Goal: Information Seeking & Learning: Learn about a topic

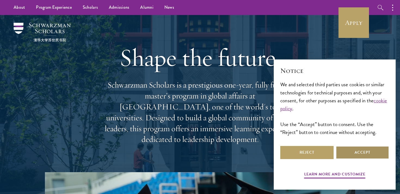
click at [358, 148] on button "Accept" at bounding box center [362, 152] width 53 height 13
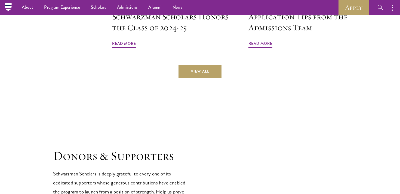
scroll to position [1341, 0]
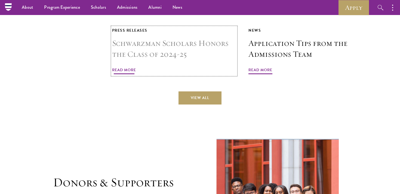
click at [125, 66] on span "Read More" at bounding box center [124, 70] width 24 height 8
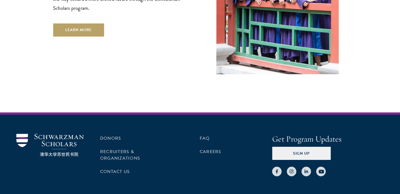
scroll to position [1569, 0]
click at [200, 135] on link "FAQ" at bounding box center [205, 138] width 10 height 7
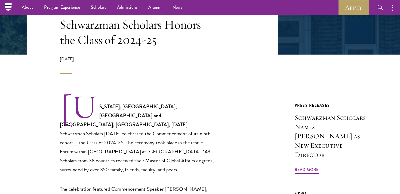
scroll to position [85, 0]
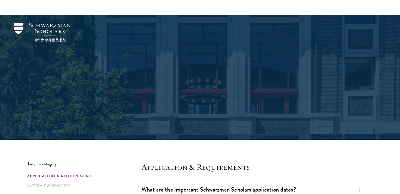
scroll to position [67, 0]
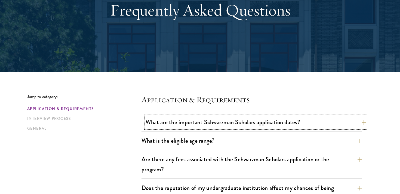
click at [208, 116] on button "What are the important Schwarzman Scholars application dates?" at bounding box center [256, 122] width 220 height 12
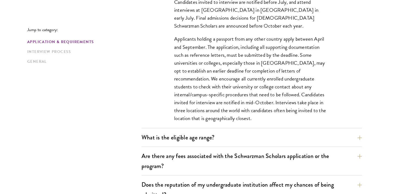
scroll to position [241, 0]
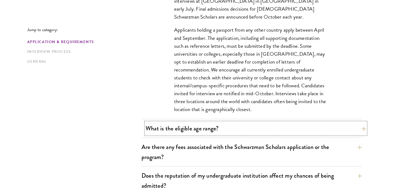
click at [211, 133] on button "What is the eligible age range?" at bounding box center [256, 128] width 220 height 12
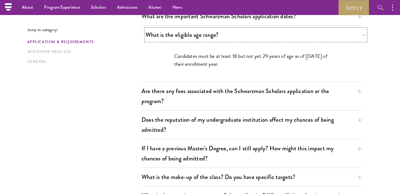
scroll to position [161, 0]
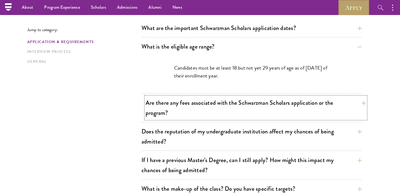
click at [229, 103] on button "Are there any fees associated with the Schwarzman Scholars application or the p…" at bounding box center [256, 107] width 220 height 22
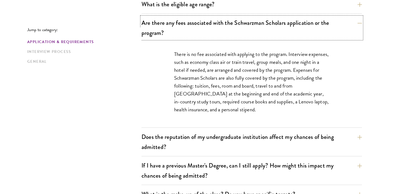
scroll to position [208, 0]
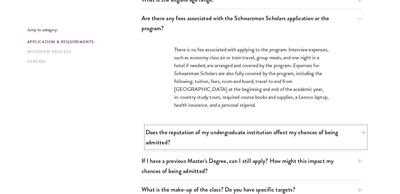
click at [226, 138] on button "Does the reputation of my undergraduate institution affect my chances of being …" at bounding box center [256, 137] width 220 height 22
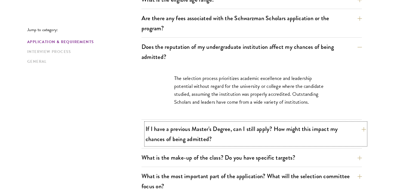
click at [232, 133] on button "If I have a previous Master's Degree, can I still apply? How might this impact …" at bounding box center [256, 133] width 220 height 22
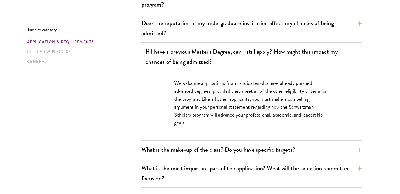
scroll to position [234, 0]
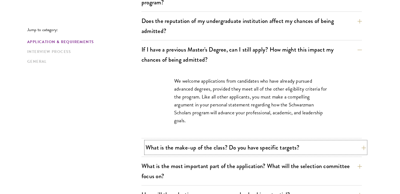
click at [227, 143] on button "What is the make-up of the class? Do you have specific targets?" at bounding box center [256, 147] width 220 height 12
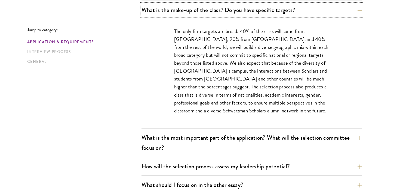
scroll to position [303, 0]
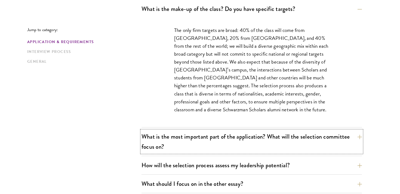
click at [224, 143] on button "What is the most important part of the application? What will the selection com…" at bounding box center [252, 141] width 220 height 22
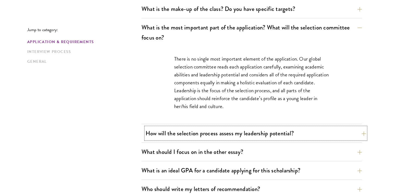
click at [228, 134] on button "How will the selection process assess my leadership potential?" at bounding box center [256, 133] width 220 height 12
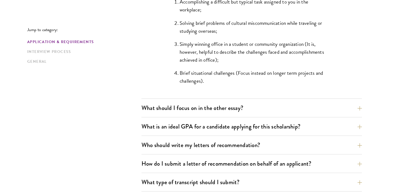
scroll to position [558, 0]
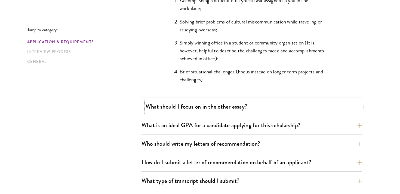
click at [232, 102] on button "What should I focus on in the other essay?" at bounding box center [256, 106] width 220 height 12
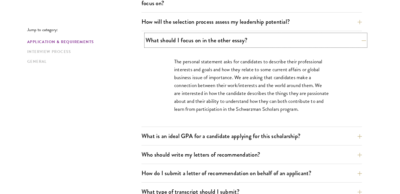
scroll to position [338, 0]
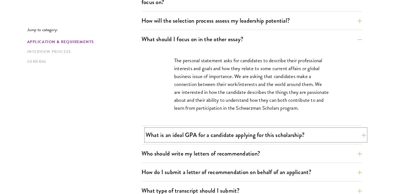
click at [219, 129] on button "What is an ideal GPA for a candidate applying for this scholarship?" at bounding box center [256, 134] width 220 height 12
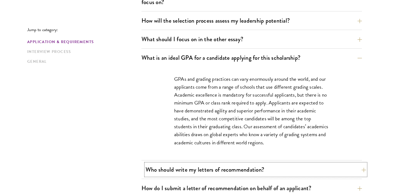
click at [209, 172] on button "Who should write my letters of recommendation?" at bounding box center [256, 169] width 220 height 12
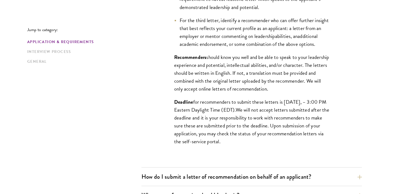
scroll to position [556, 0]
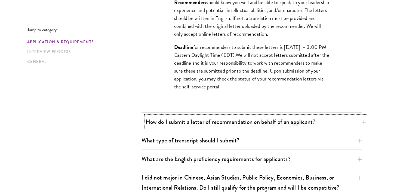
click at [219, 127] on button "How do I submit a letter of recommendation on behalf of an applicant?" at bounding box center [256, 121] width 220 height 12
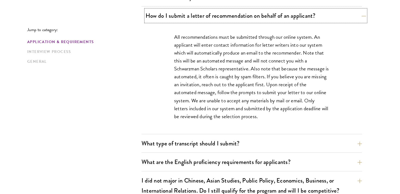
scroll to position [420, 0]
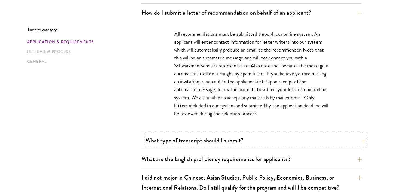
click at [210, 134] on button "What type of transcript should I submit?" at bounding box center [256, 140] width 220 height 12
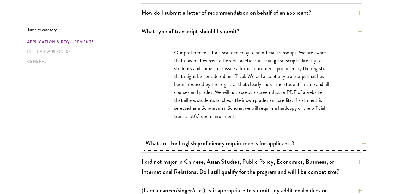
click at [209, 142] on button "What are the English proficiency requirements for applicants?" at bounding box center [256, 143] width 220 height 12
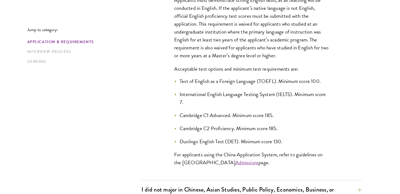
scroll to position [511, 0]
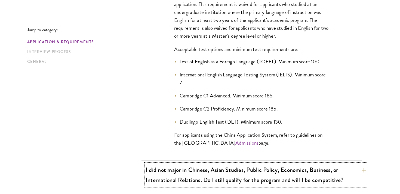
click at [204, 173] on button "I did not major in Chinese, Asian Studies, Public Policy, Economics, Business, …" at bounding box center [256, 174] width 220 height 22
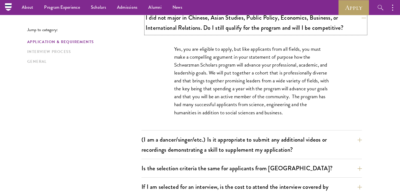
scroll to position [462, 0]
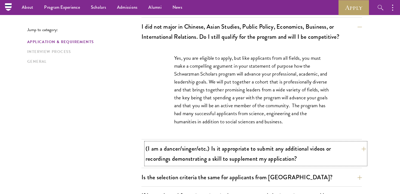
click at [209, 159] on button "(I am a dancer/singer/etc.) Is it appropriate to submit any additional videos o…" at bounding box center [256, 153] width 220 height 22
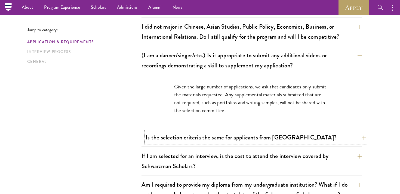
click at [208, 142] on button "Is the selection criteria the same for applicants from China?" at bounding box center [256, 137] width 220 height 12
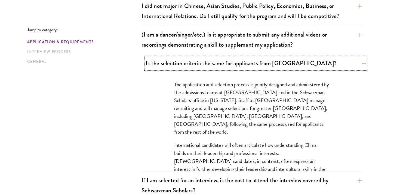
scroll to position [484, 0]
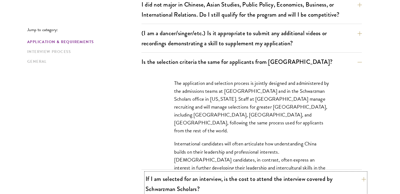
click at [198, 183] on button "If I am selected for an interview, is the cost to attend the interview covered …" at bounding box center [256, 183] width 220 height 22
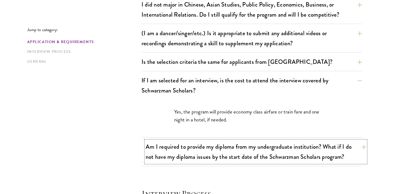
click at [204, 154] on button "Am I required to provide my diploma from my undergraduate institution? What if …" at bounding box center [256, 151] width 220 height 22
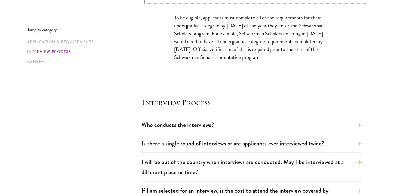
scroll to position [664, 0]
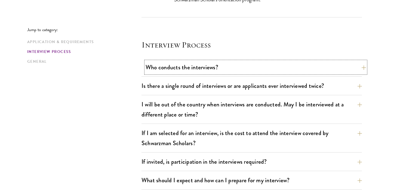
click at [208, 65] on button "Who conducts the interviews?" at bounding box center [256, 67] width 220 height 12
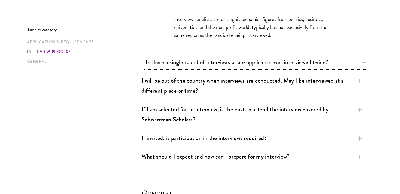
click at [208, 63] on button "Is there a single round of interviews or are applicants ever interviewed twice?" at bounding box center [256, 62] width 220 height 12
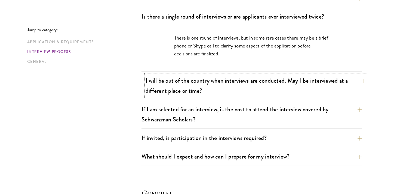
click at [203, 96] on button "I will be out of the country when interviews are conducted. May I be interviewe…" at bounding box center [256, 85] width 220 height 22
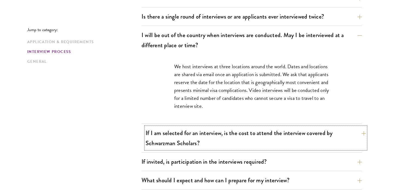
click at [203, 139] on button "If I am selected for an interview, is the cost to attend the interview covered …" at bounding box center [256, 138] width 220 height 22
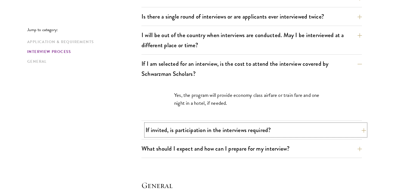
click at [206, 127] on button "If invited, is participation in the interviews required?" at bounding box center [256, 130] width 220 height 12
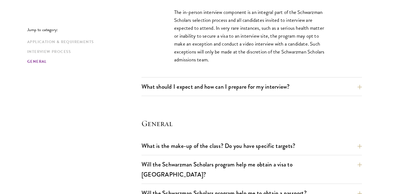
scroll to position [812, 0]
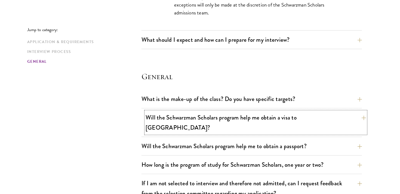
click at [208, 113] on button "Will the Schwarzman Scholars program help me obtain a visa to China?" at bounding box center [256, 122] width 220 height 22
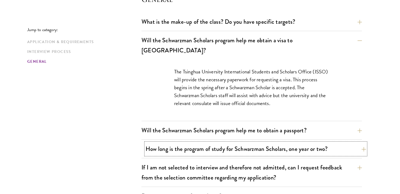
click at [223, 142] on button "How long is the program of study for Schwarzman Scholars, one year or two?" at bounding box center [256, 148] width 220 height 12
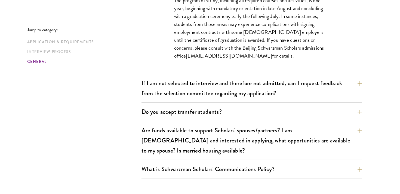
scroll to position [920, 0]
click at [227, 81] on button "If I am not selected to interview and therefore not admitted, can I request fee…" at bounding box center [256, 87] width 220 height 22
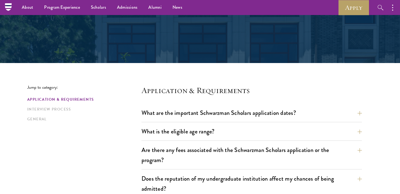
scroll to position [0, 0]
